Goal: Navigation & Orientation: Find specific page/section

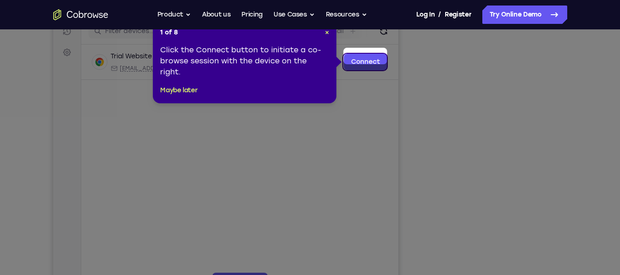
scroll to position [119, 0]
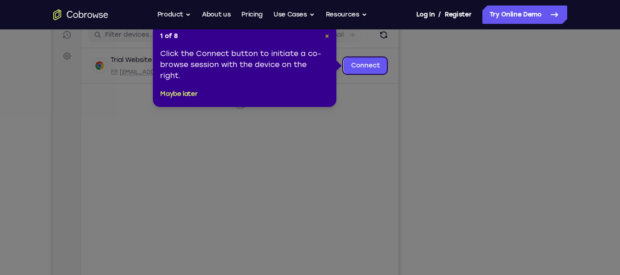
click at [326, 37] on span "×" at bounding box center [327, 36] width 4 height 8
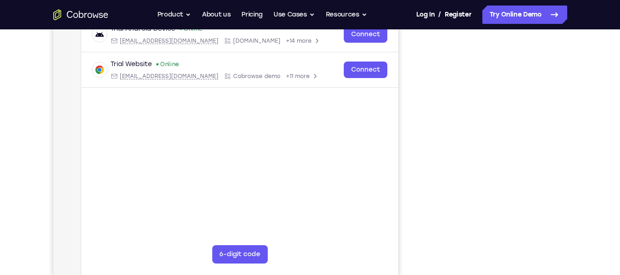
scroll to position [150, 0]
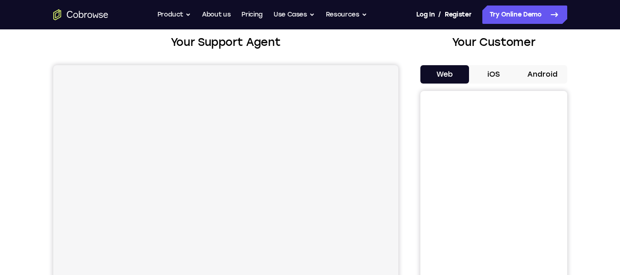
click at [545, 68] on button "Android" at bounding box center [542, 74] width 49 height 18
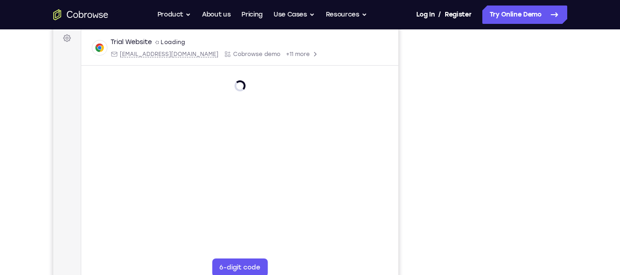
scroll to position [138, 0]
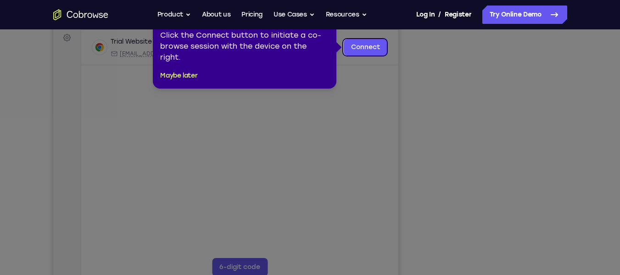
click at [513, 160] on icon at bounding box center [313, 137] width 626 height 275
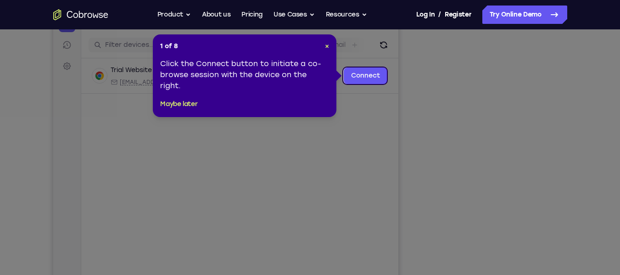
scroll to position [109, 0]
click at [328, 49] on span "×" at bounding box center [327, 47] width 4 height 8
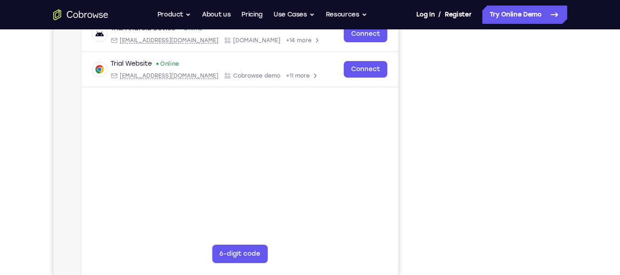
scroll to position [137, 0]
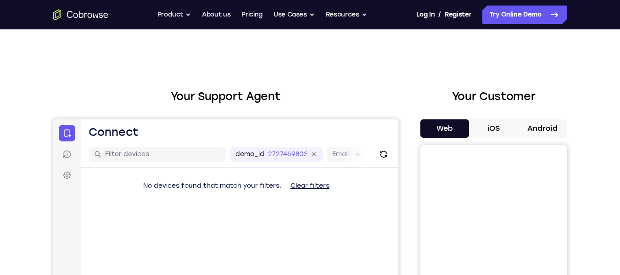
click at [529, 126] on button "Android" at bounding box center [542, 128] width 49 height 18
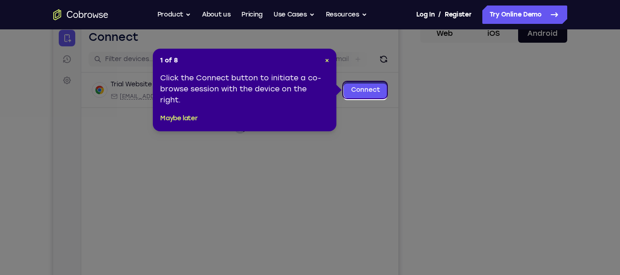
scroll to position [93, 0]
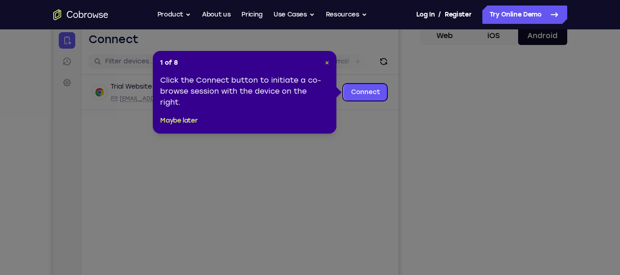
drag, startPoint x: 326, startPoint y: 61, endPoint x: 343, endPoint y: 76, distance: 22.4
click at [326, 61] on span "×" at bounding box center [327, 63] width 4 height 8
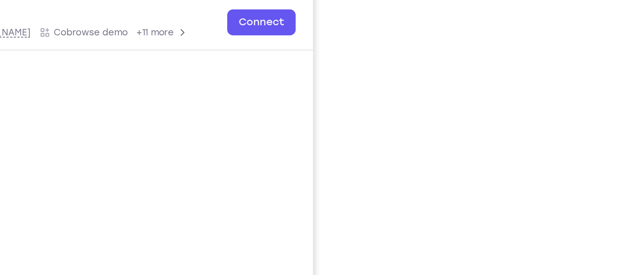
scroll to position [142, 0]
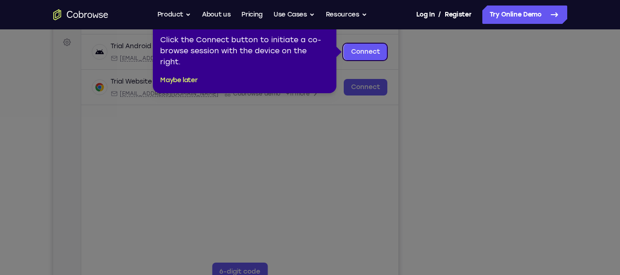
scroll to position [110, 0]
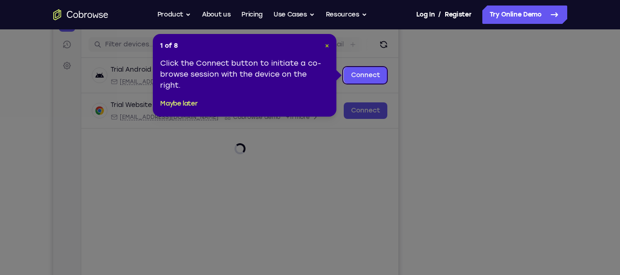
click at [326, 47] on span "×" at bounding box center [327, 46] width 4 height 8
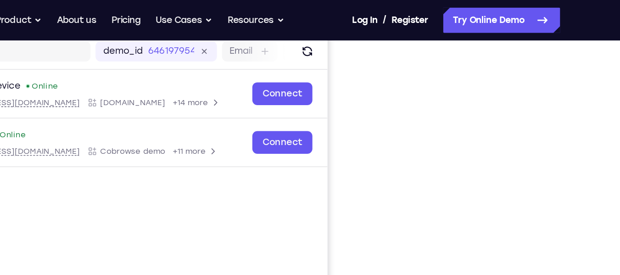
scroll to position [113, 0]
